Goal: Share content: Share content

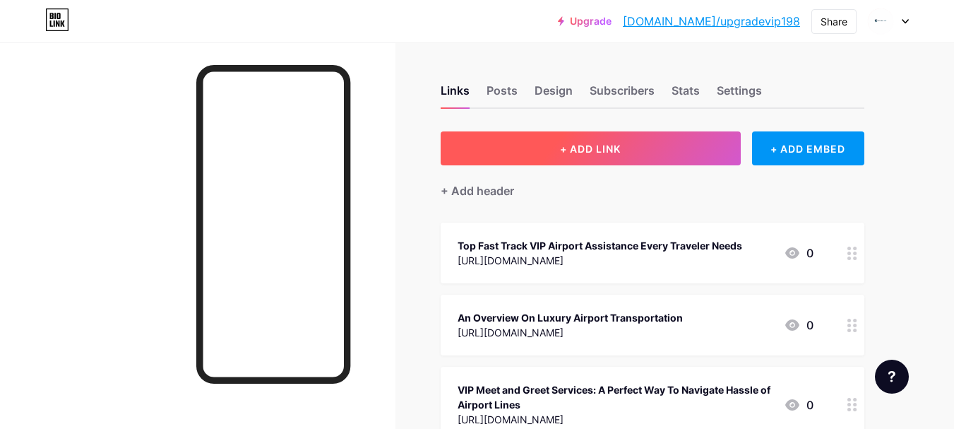
click at [617, 158] on button "+ ADD LINK" at bounding box center [591, 148] width 300 height 34
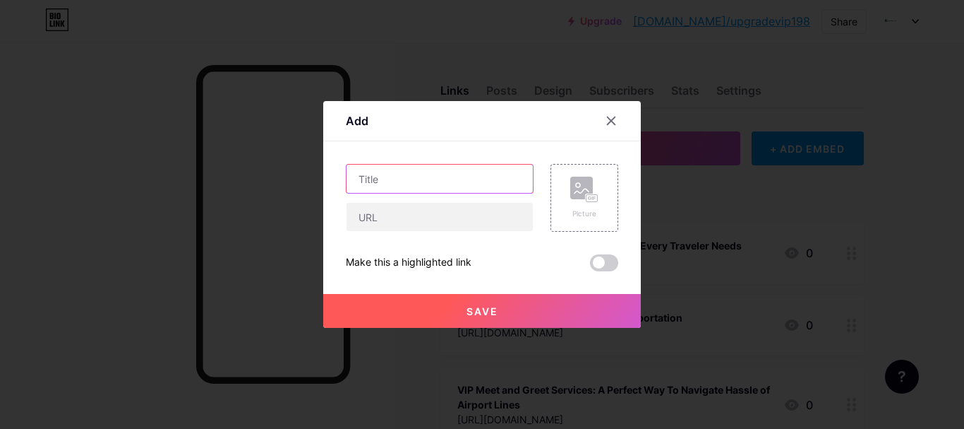
click at [474, 179] on input "text" at bounding box center [440, 178] width 186 height 28
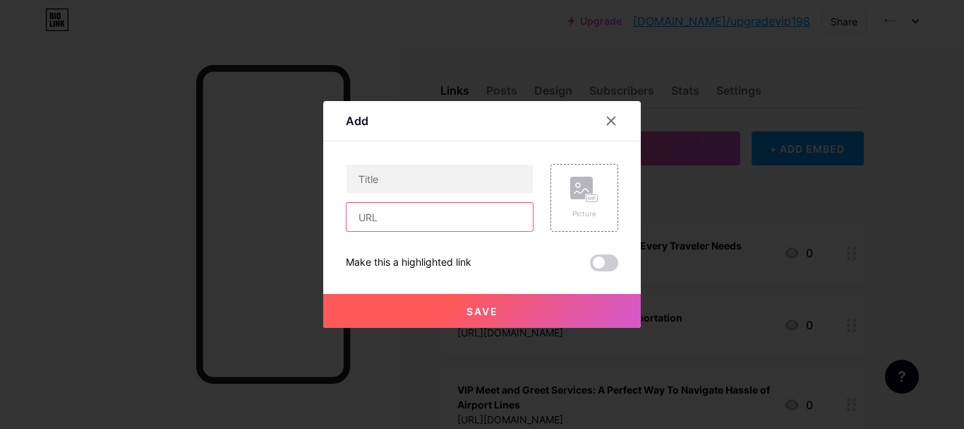
click at [413, 208] on input "text" at bounding box center [440, 217] width 186 height 28
paste input "[URL][DOMAIN_NAME]"
type input "[URL][DOMAIN_NAME]"
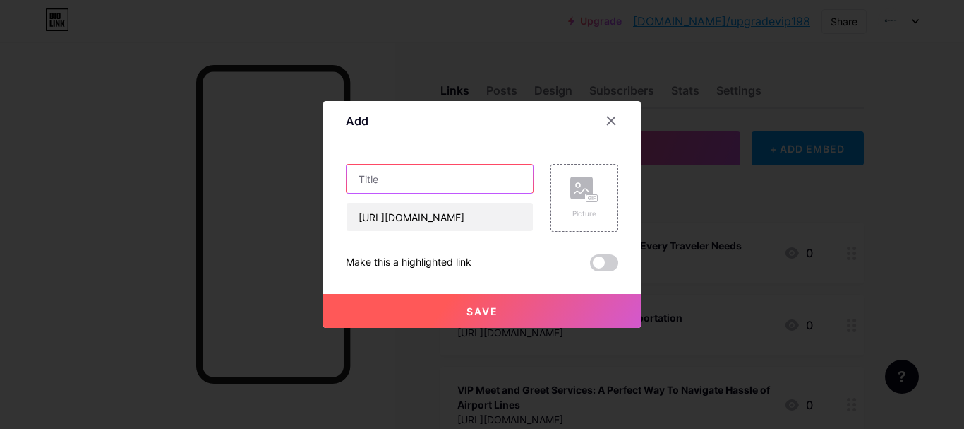
scroll to position [0, 0]
click at [421, 191] on input "text" at bounding box center [440, 178] width 186 height 28
click at [382, 176] on input "text" at bounding box center [440, 178] width 186 height 28
paste input "Memberships for Travel Agents that Make it Easy to Earn Money"
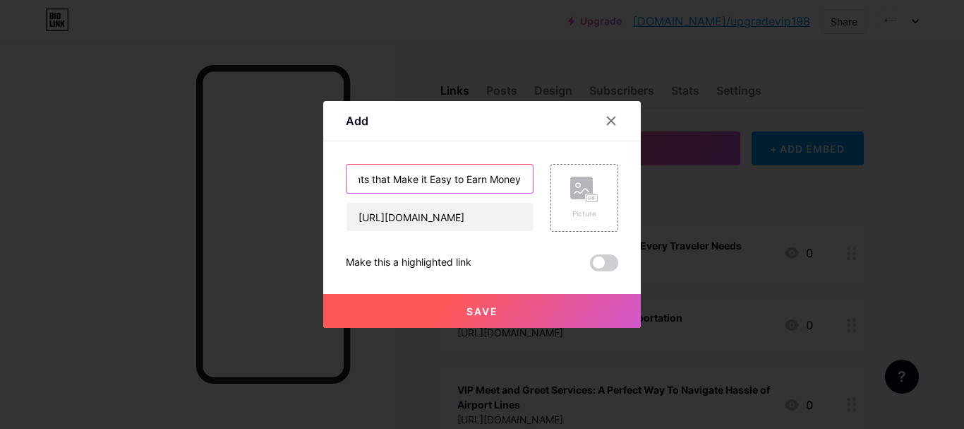
type input "Memberships for Travel Agents that Make it Easy to Earn Money"
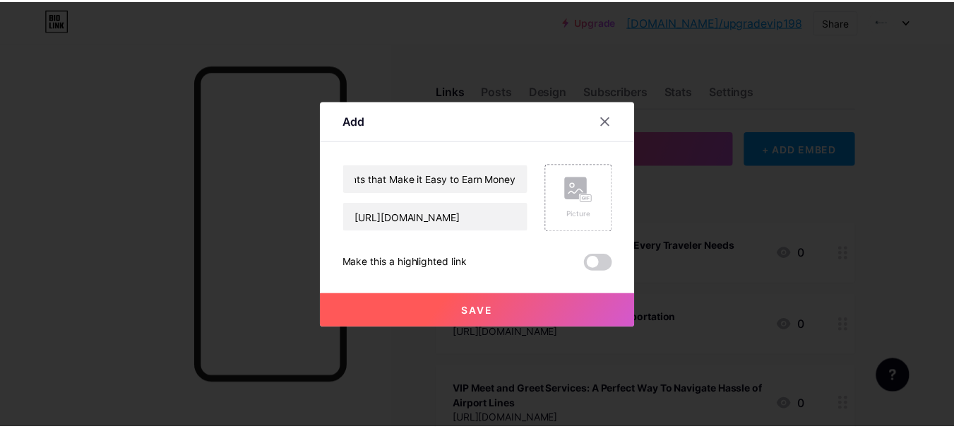
scroll to position [0, 0]
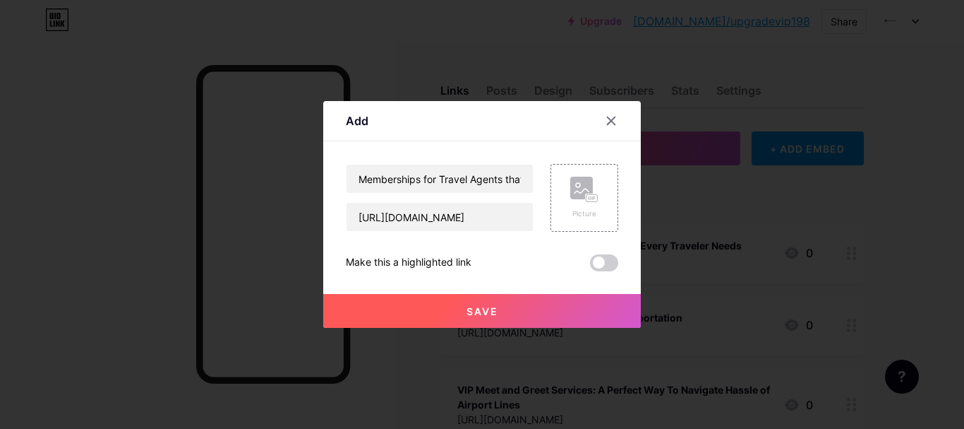
click at [489, 308] on span "Save" at bounding box center [483, 311] width 32 height 12
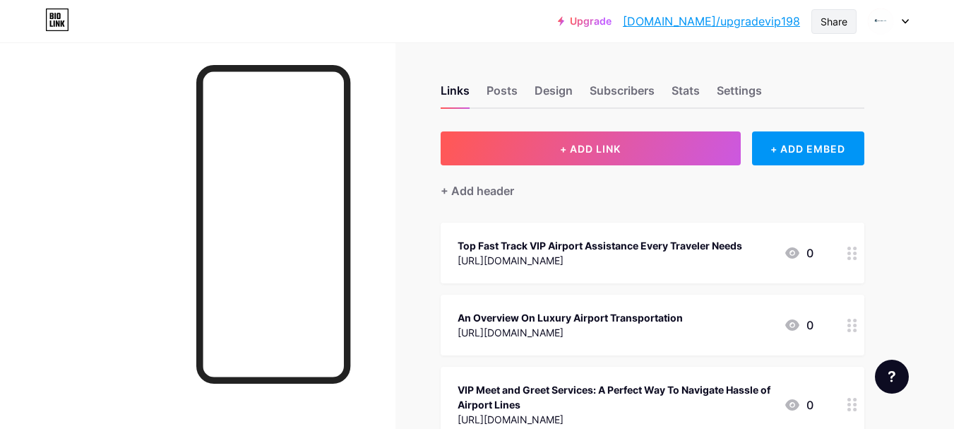
click at [831, 16] on div "Share" at bounding box center [833, 21] width 27 height 15
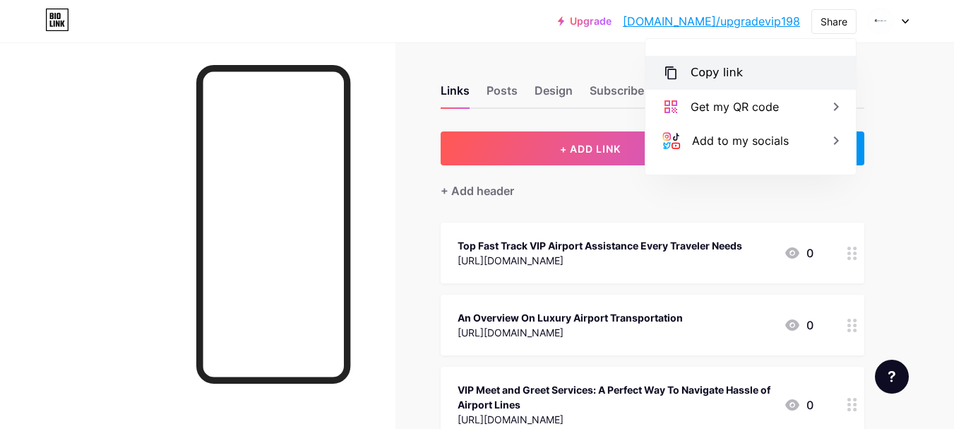
click at [755, 58] on div "Copy link" at bounding box center [750, 73] width 210 height 34
